Goal: Communication & Community: Answer question/provide support

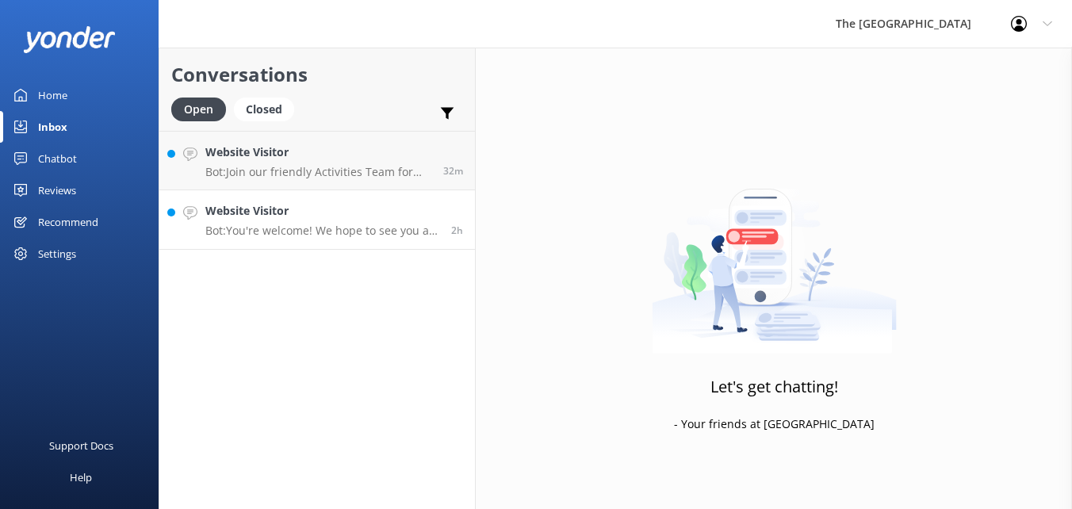
click at [356, 238] on link "Website Visitor Bot: You're welcome! We hope to see you at The [GEOGRAPHIC_DATA…" at bounding box center [317, 219] width 316 height 59
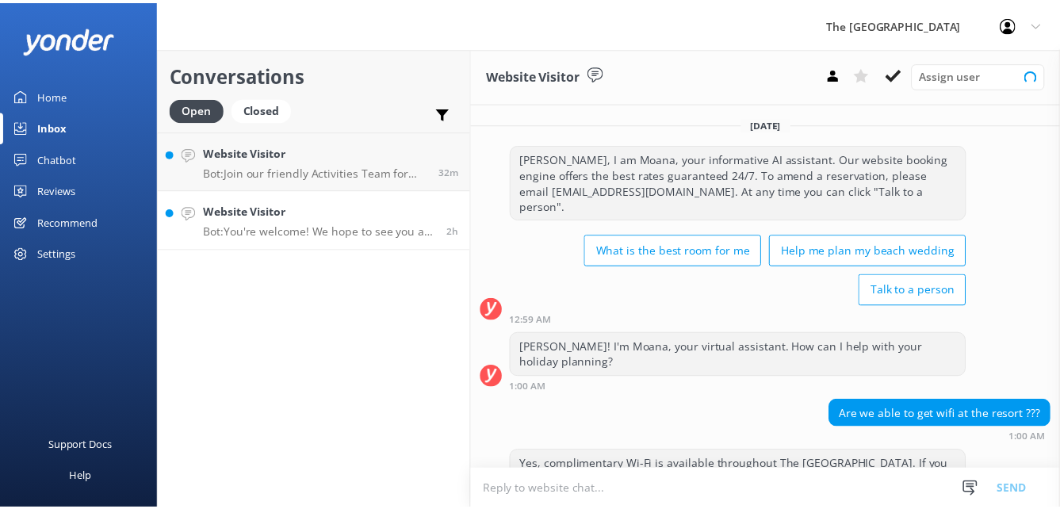
scroll to position [166, 0]
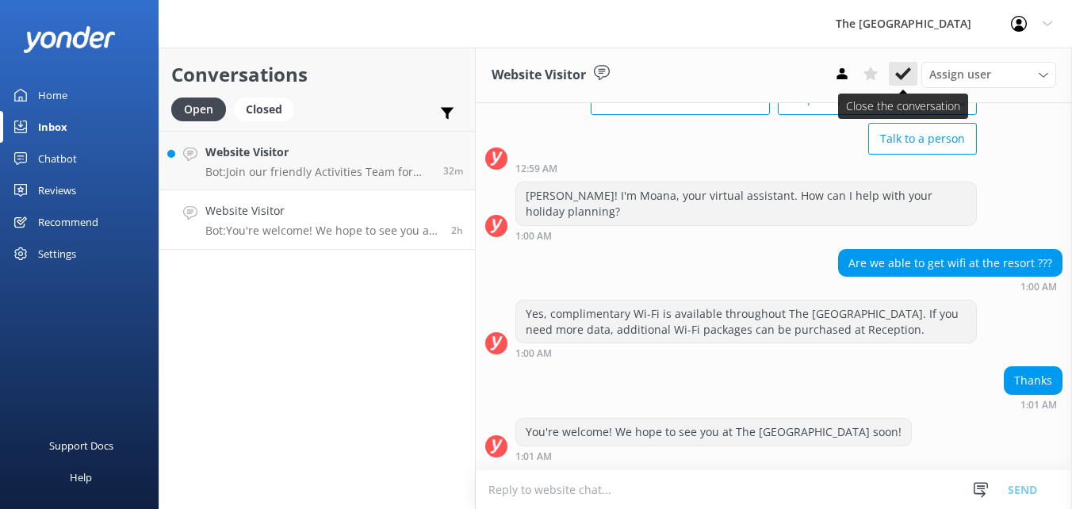
click at [906, 82] on button at bounding box center [903, 74] width 29 height 24
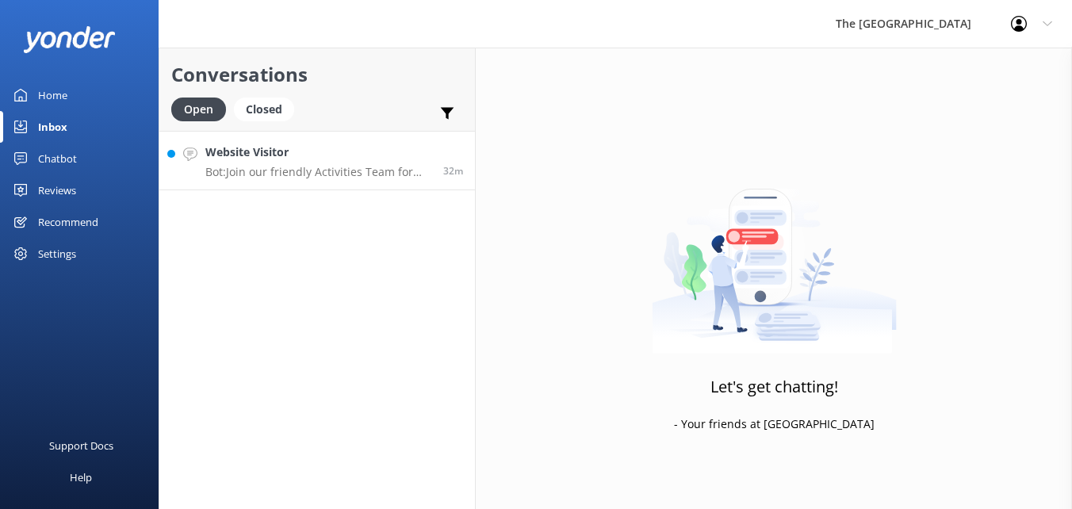
click at [366, 176] on p "Bot: Join our friendly Activities Team for Fish Feeding at 1.30pm daily, [DATE]…" at bounding box center [318, 172] width 226 height 14
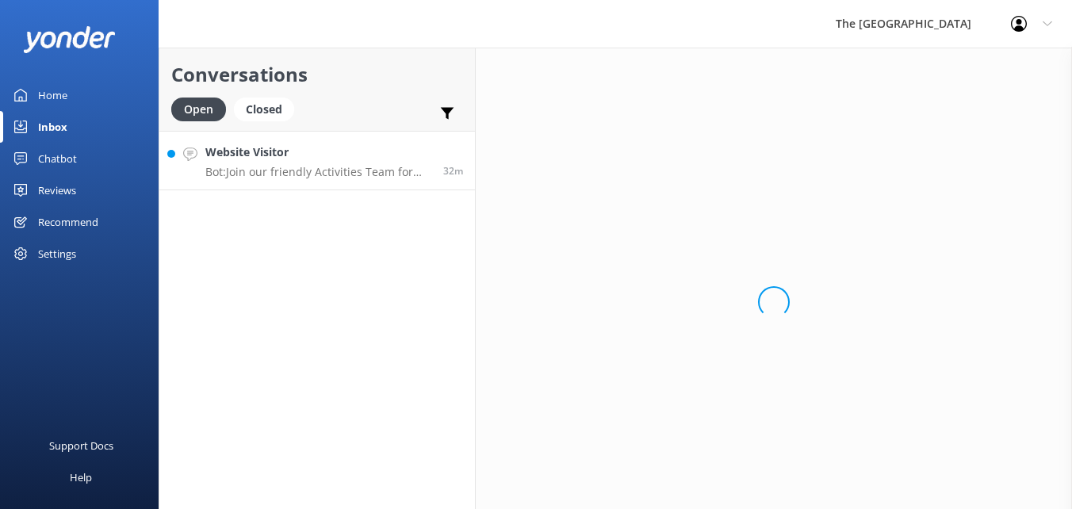
click at [366, 176] on p "Bot: Join our friendly Activities Team for Fish Feeding at 1.30pm daily, [DATE]…" at bounding box center [318, 172] width 226 height 14
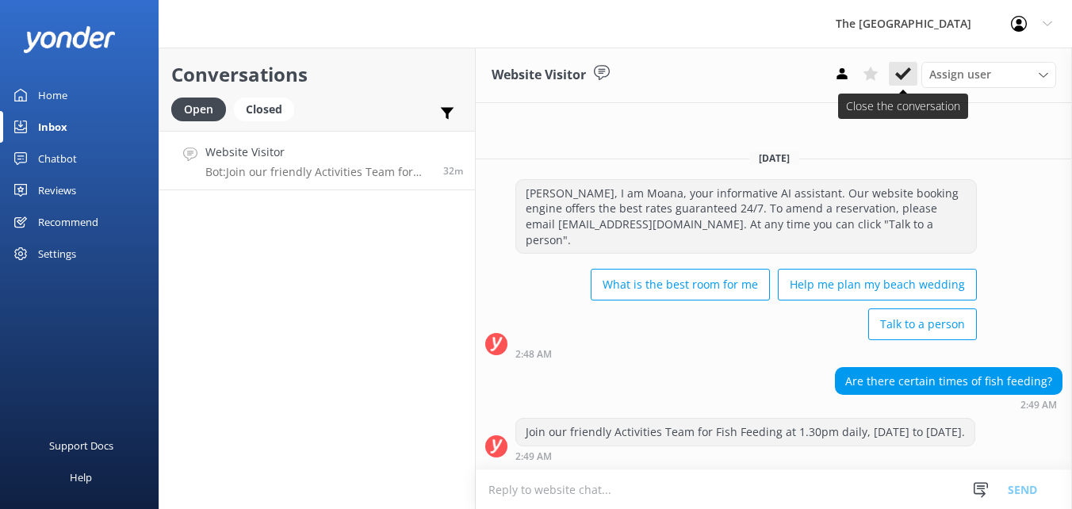
click at [909, 75] on icon at bounding box center [903, 74] width 16 height 16
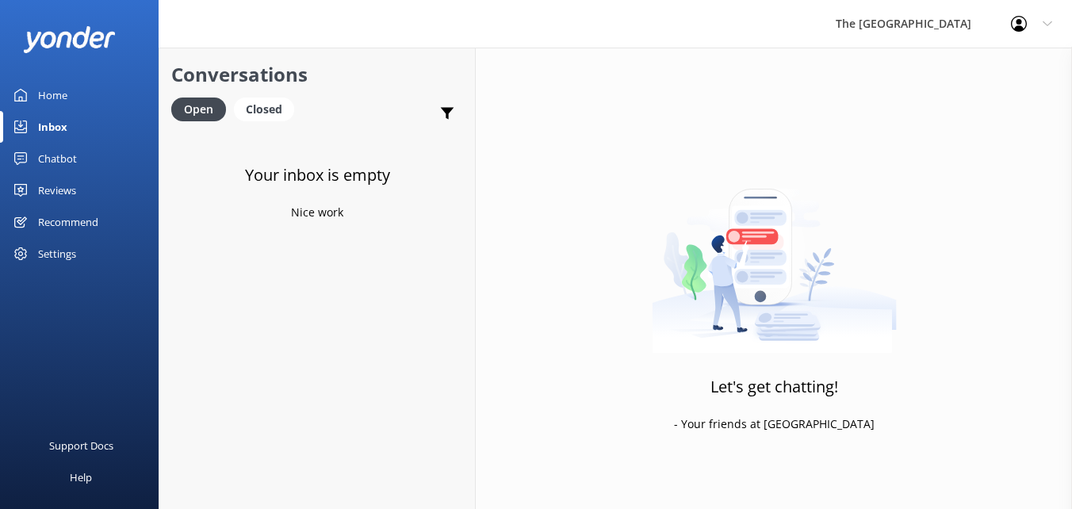
click at [36, 99] on link "Home" at bounding box center [79, 95] width 159 height 32
